Goal: Check status: Check status

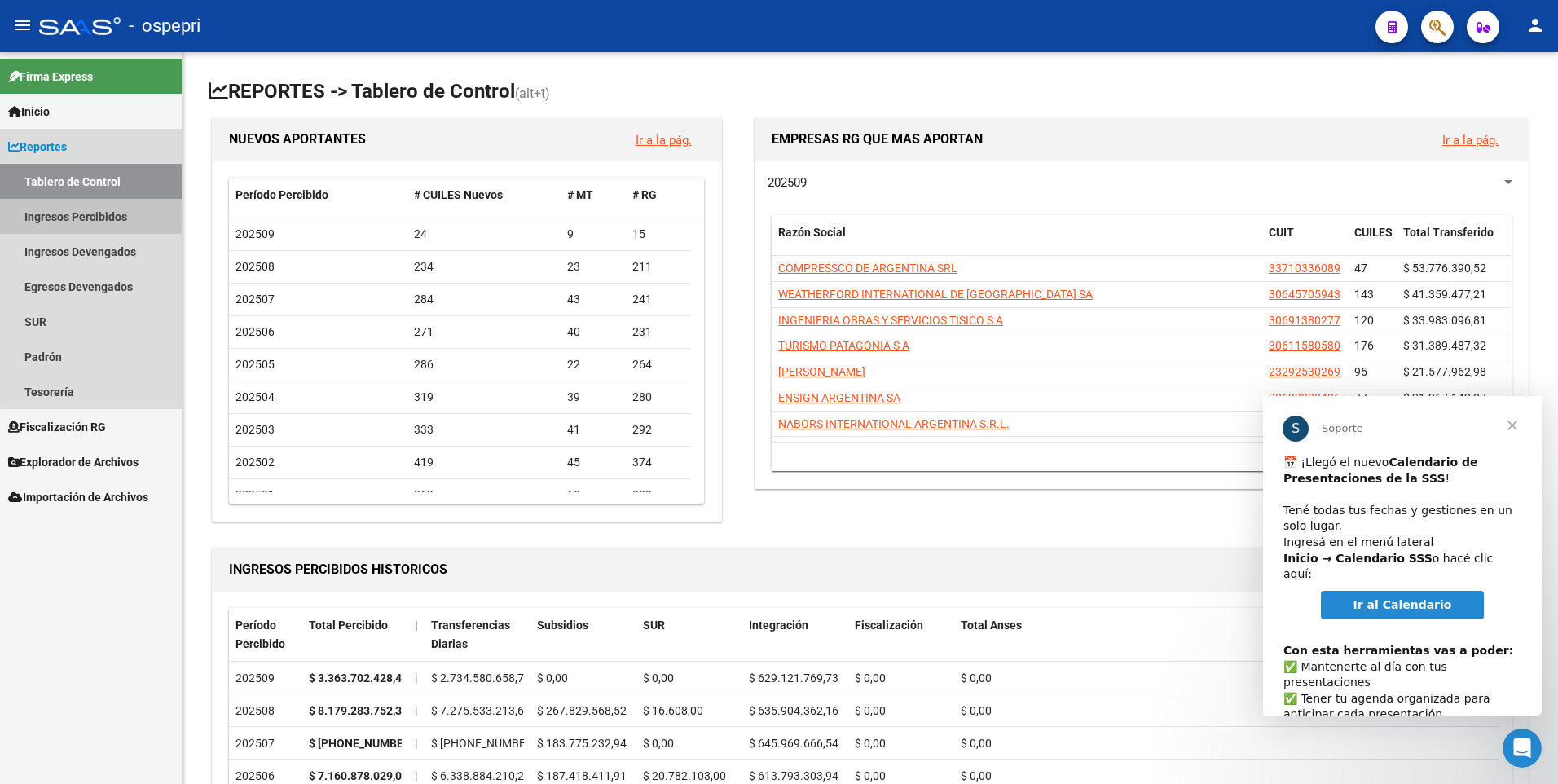
click at [114, 222] on link "Ingresos Percibidos" at bounding box center [91, 216] width 181 height 35
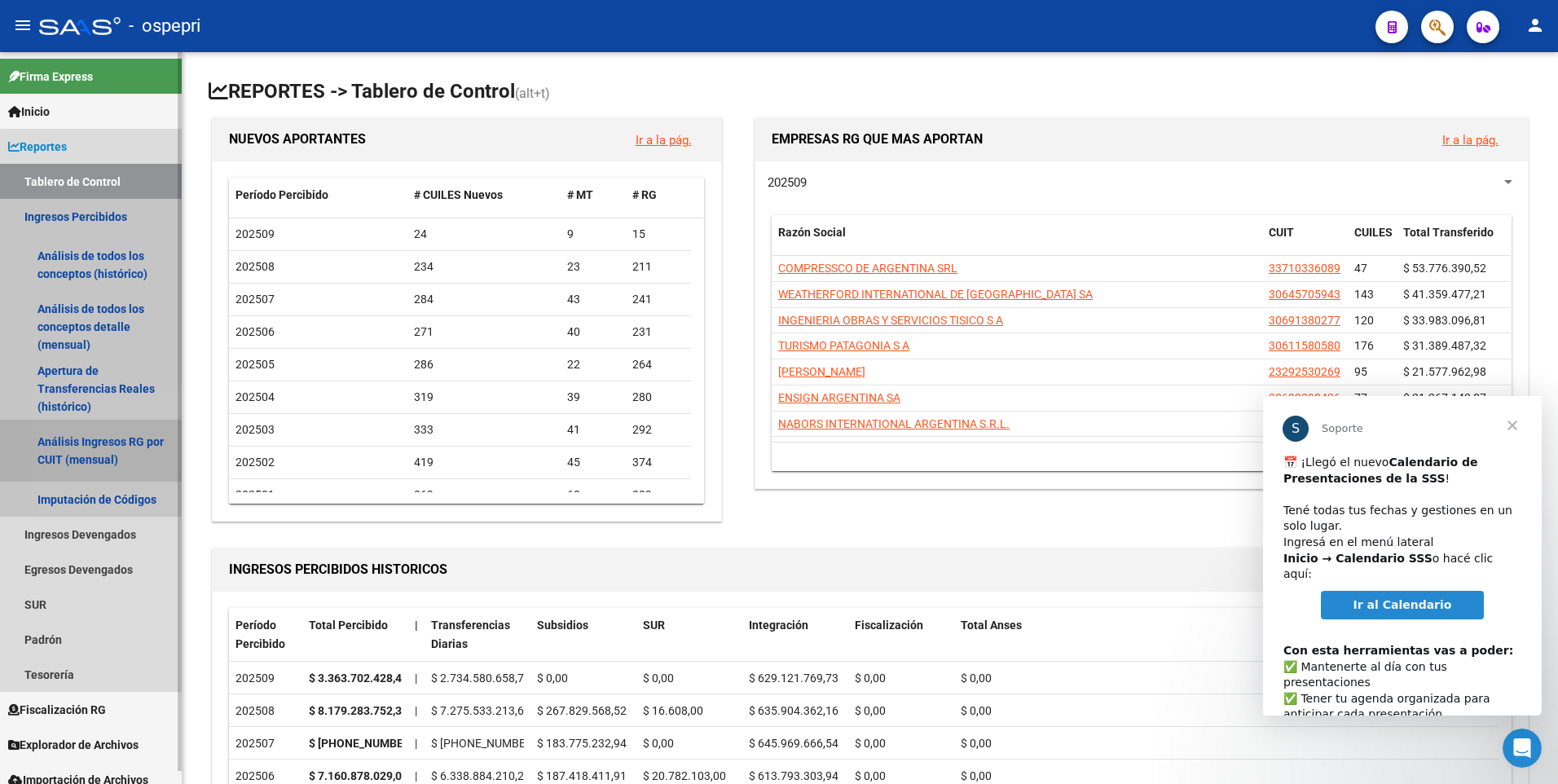
click at [99, 456] on link "Análisis Ingresos RG por CUIT (mensual)" at bounding box center [91, 450] width 181 height 62
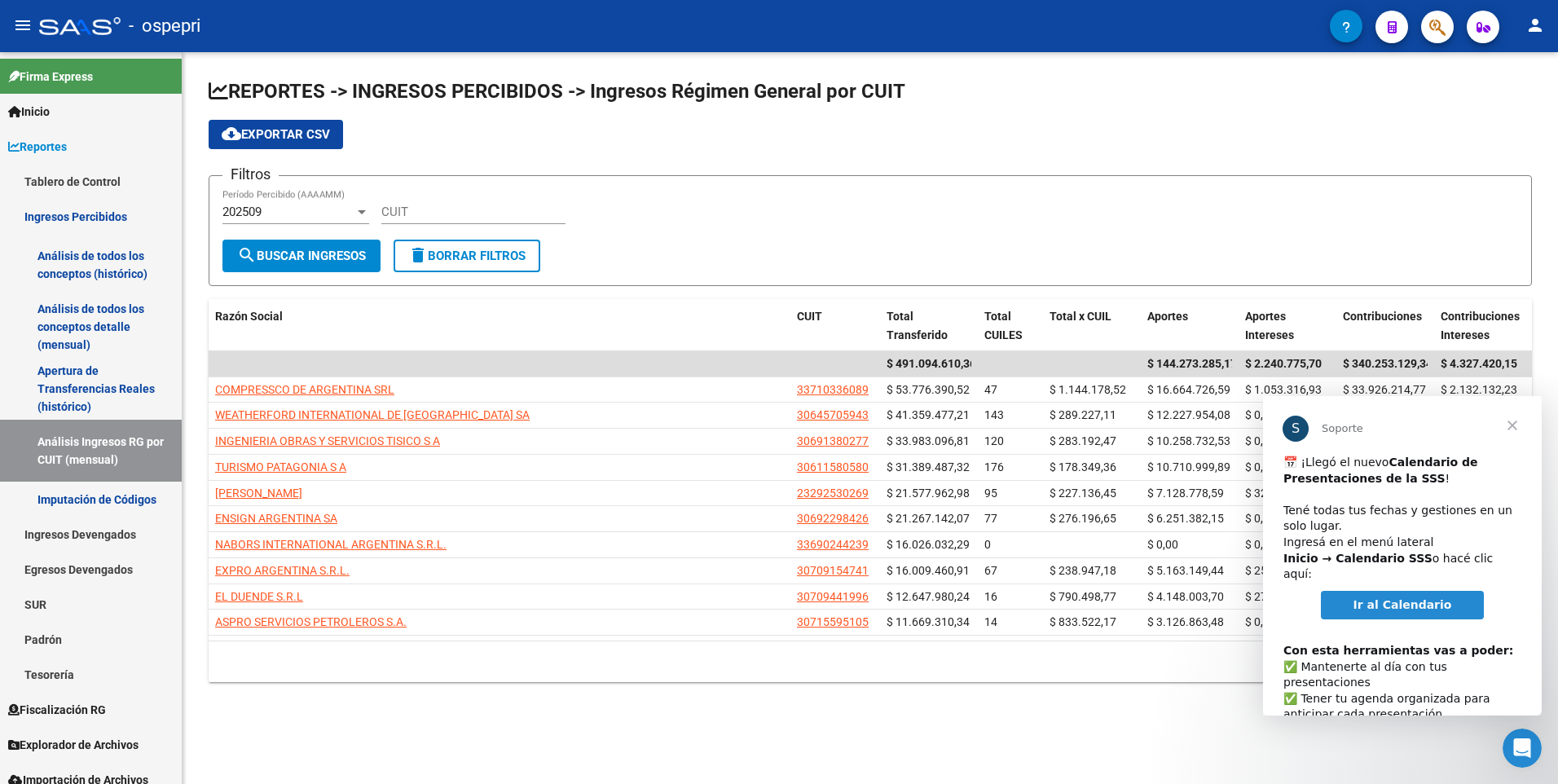
click at [438, 209] on input "CUIT" at bounding box center [472, 212] width 184 height 15
paste input "30-64491219-8"
type input "30-64491219-8"
click at [323, 223] on div "202509 Período Percibido (AAAAMM)" at bounding box center [296, 206] width 147 height 35
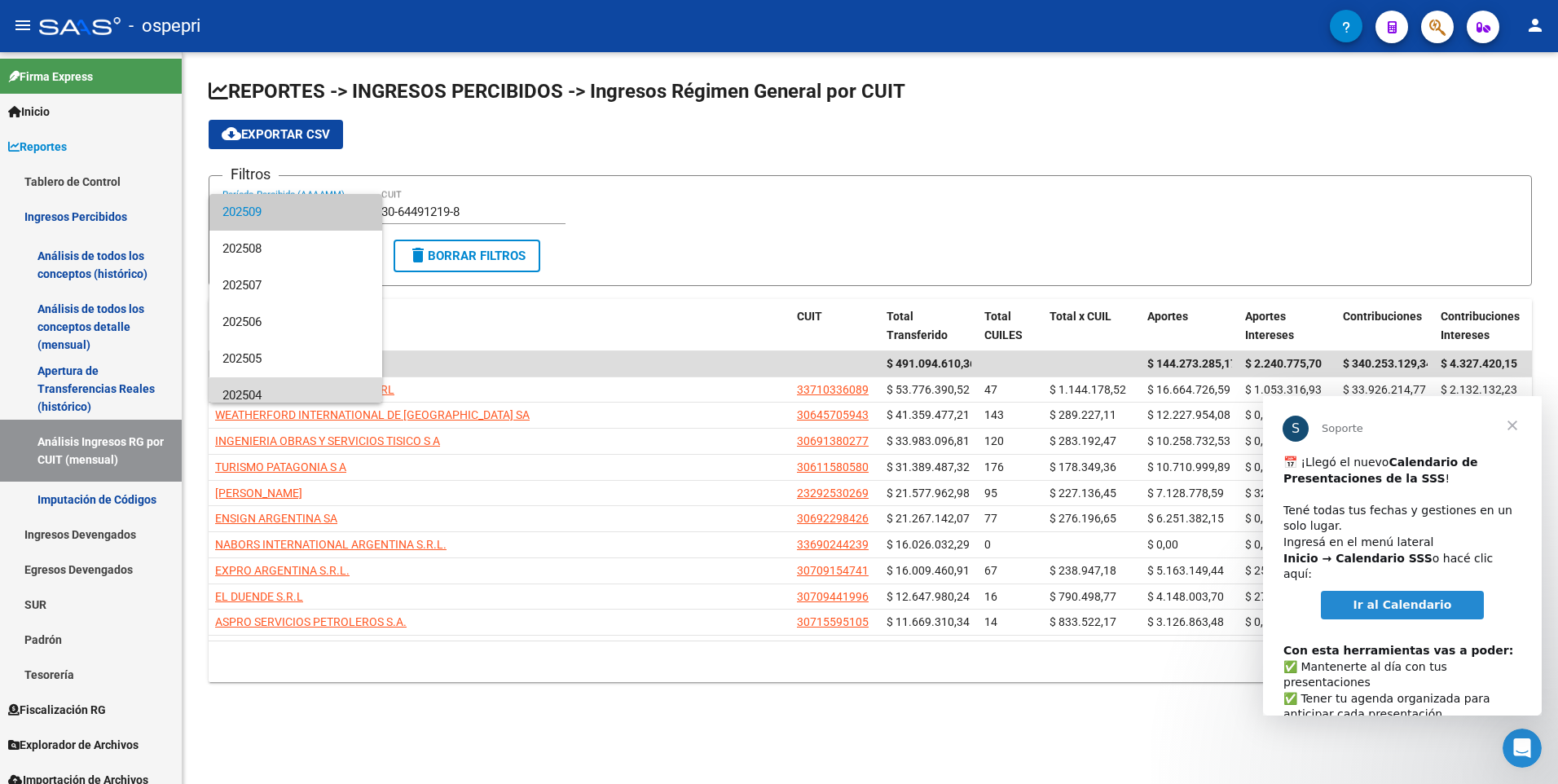
click at [296, 396] on span "202504" at bounding box center [296, 396] width 147 height 37
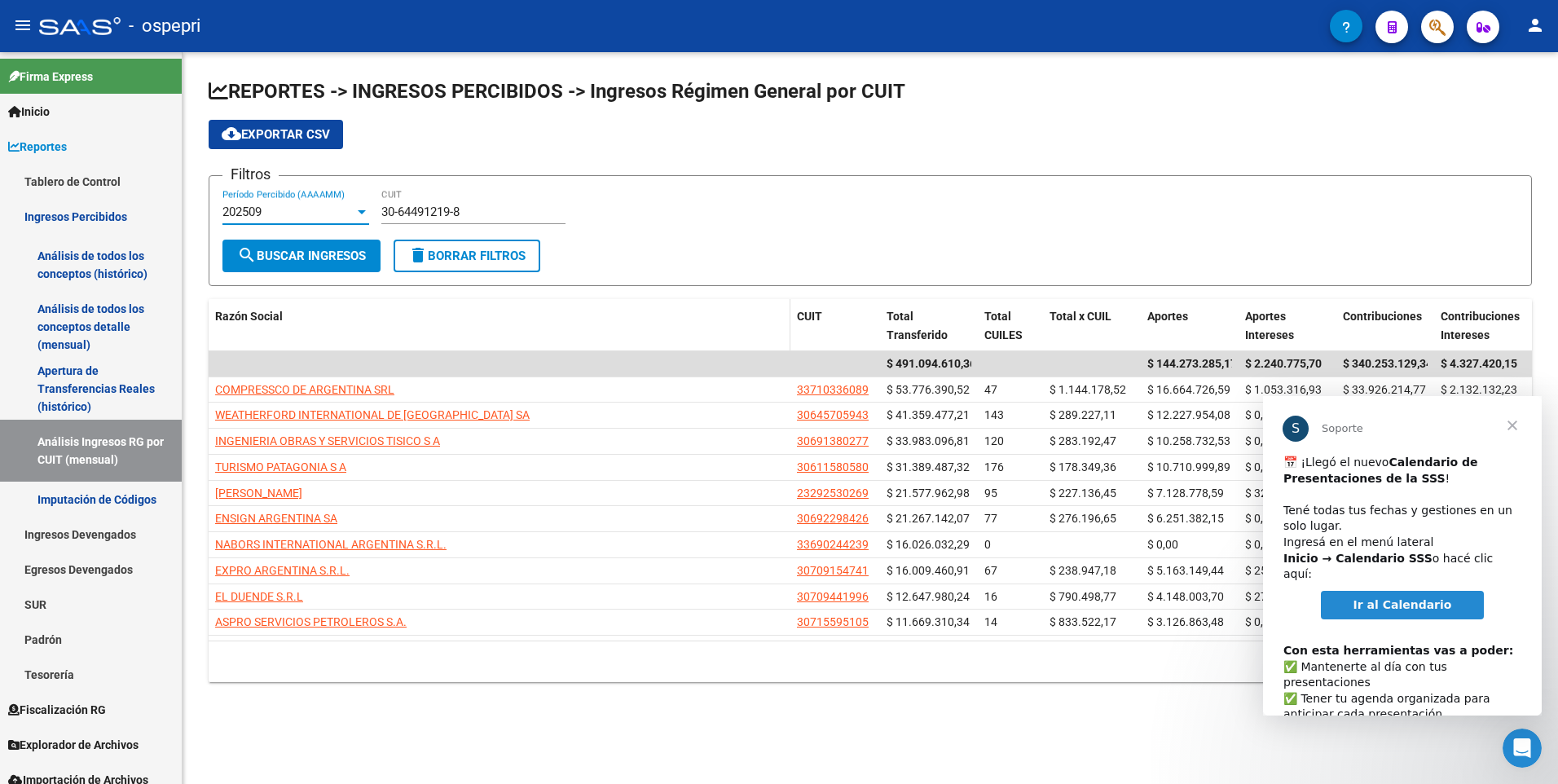
scroll to position [11, 0]
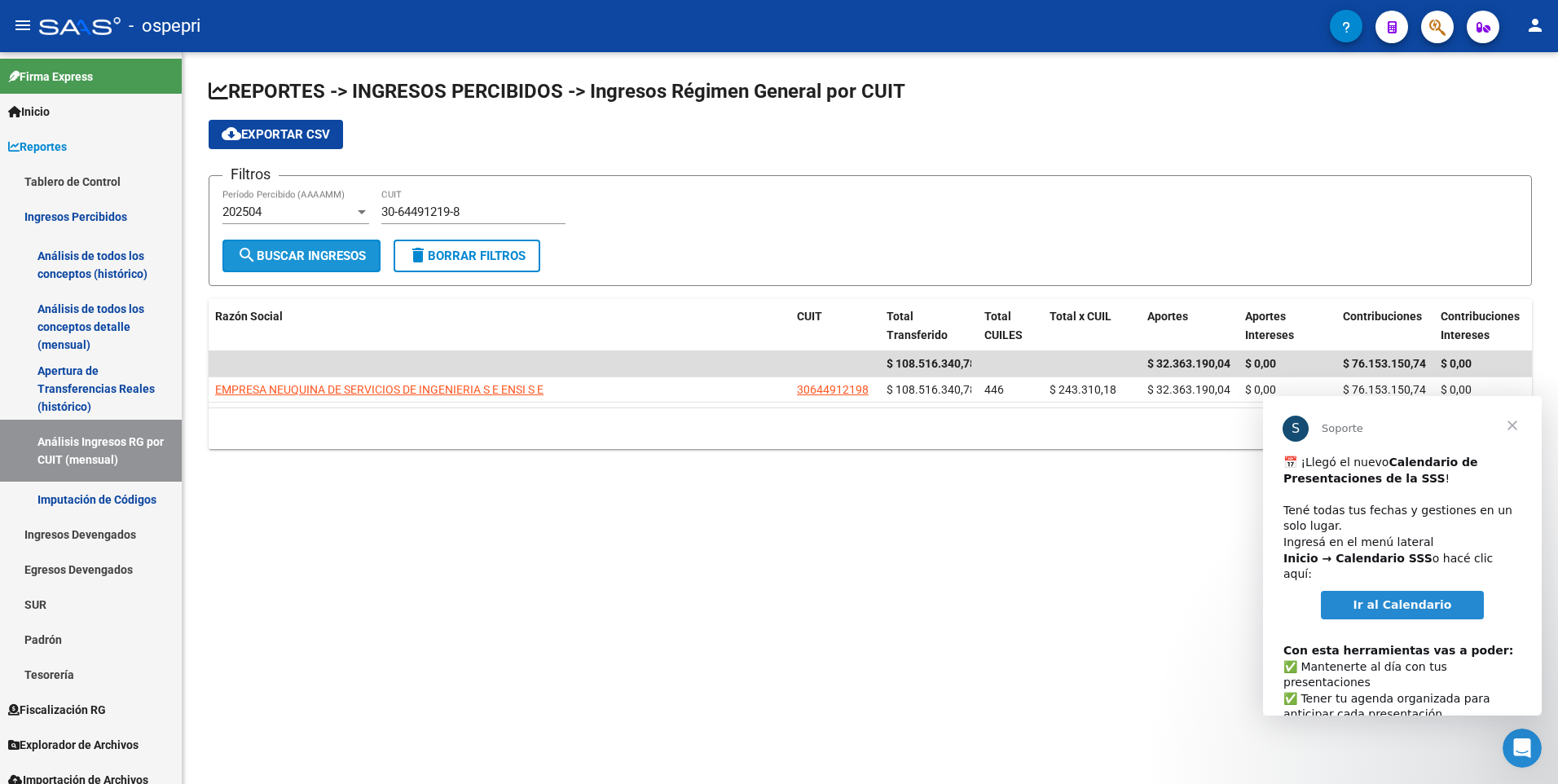
click at [322, 259] on span "search Buscar Ingresos" at bounding box center [301, 256] width 129 height 15
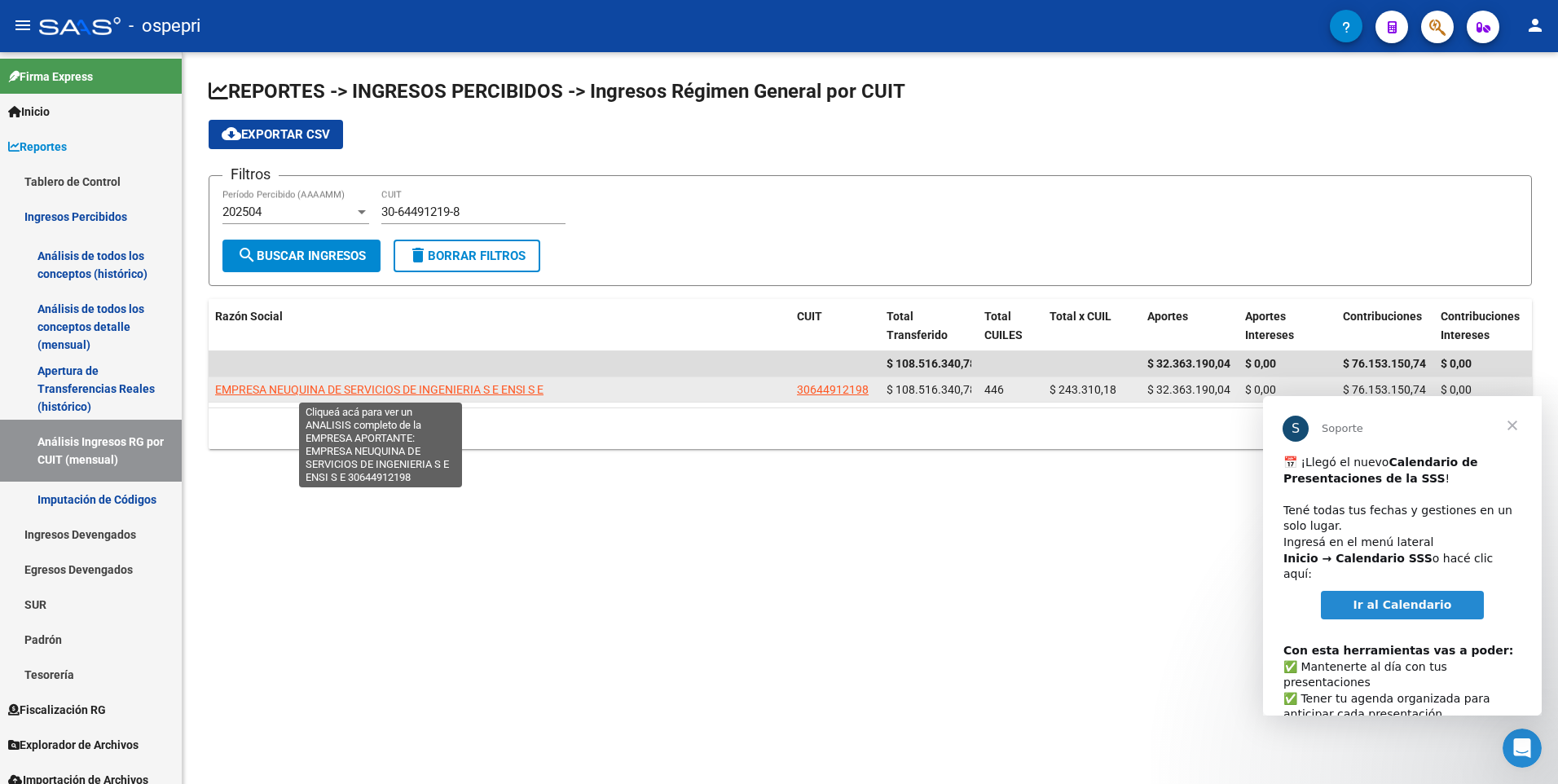
click at [315, 386] on span "EMPRESA NEUQUINA DE SERVICIOS DE INGENIERIA S E ENSI S E" at bounding box center [379, 389] width 328 height 13
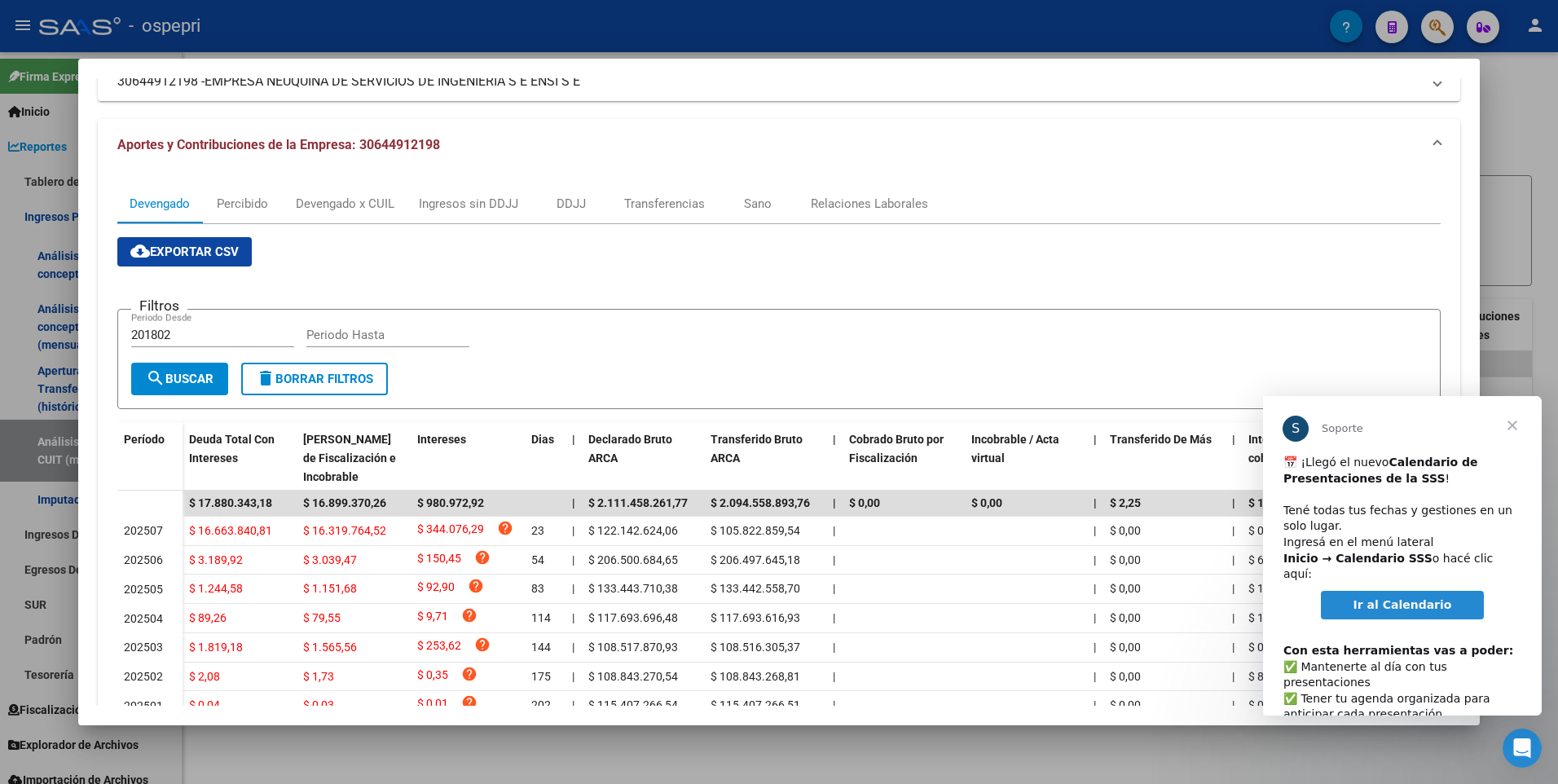
scroll to position [163, 0]
